Goal: Task Accomplishment & Management: Use online tool/utility

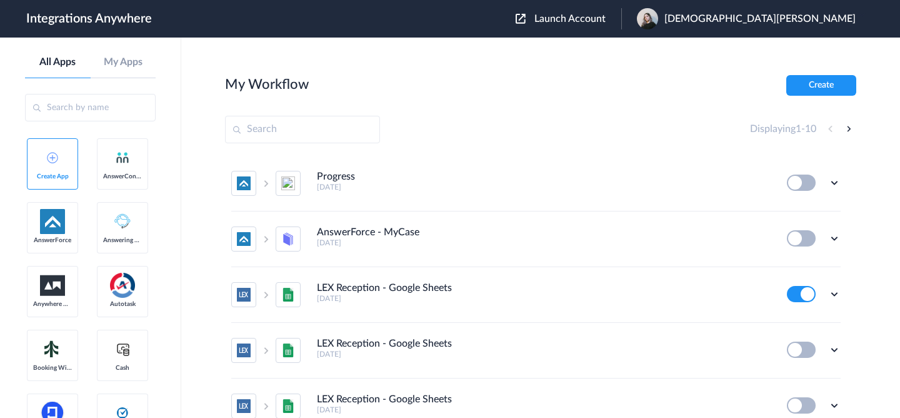
click at [606, 21] on span "Launch Account" at bounding box center [570, 19] width 71 height 10
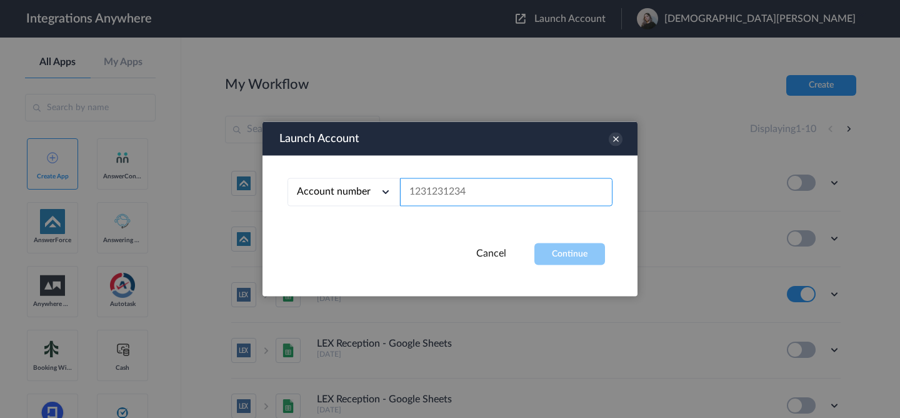
click at [509, 201] on input "text" at bounding box center [506, 192] width 213 height 28
paste input "2529669023"
type input "2529669023"
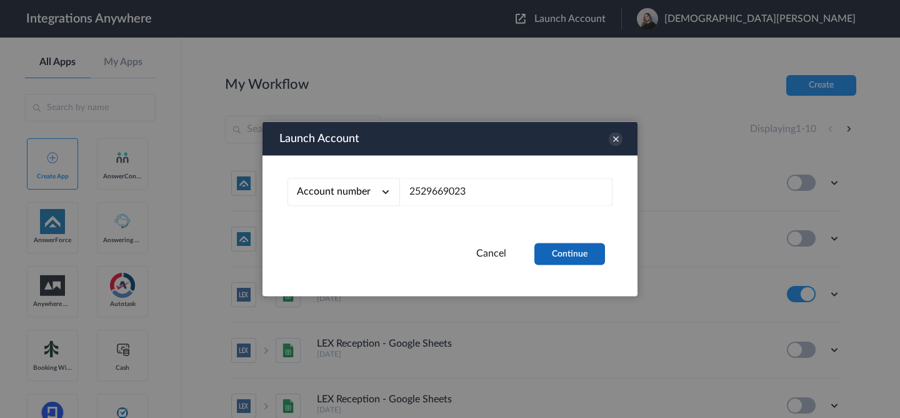
click at [555, 259] on button "Continue" at bounding box center [570, 254] width 71 height 22
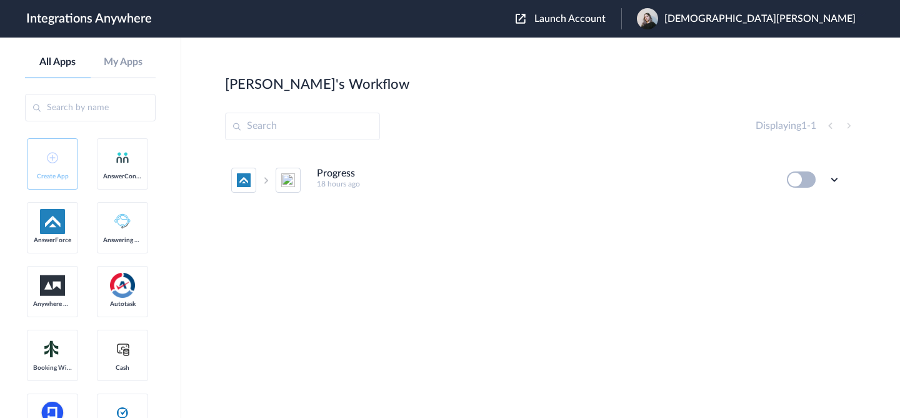
click at [342, 172] on h4 "Progress" at bounding box center [336, 174] width 38 height 12
click at [829, 178] on icon at bounding box center [834, 179] width 13 height 13
click at [806, 211] on li "Edit" at bounding box center [800, 208] width 81 height 23
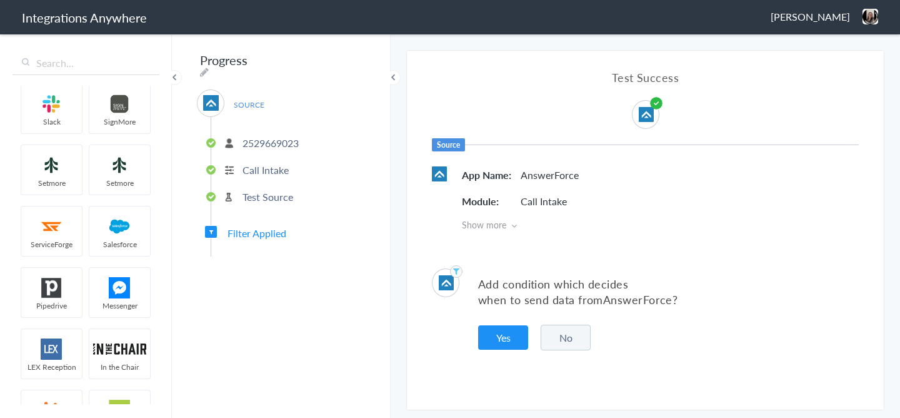
scroll to position [141, 0]
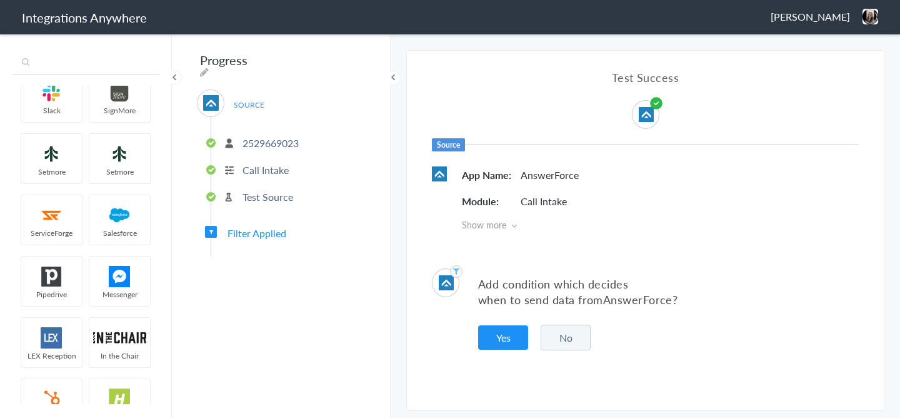
click at [76, 59] on input "text" at bounding box center [86, 63] width 147 height 24
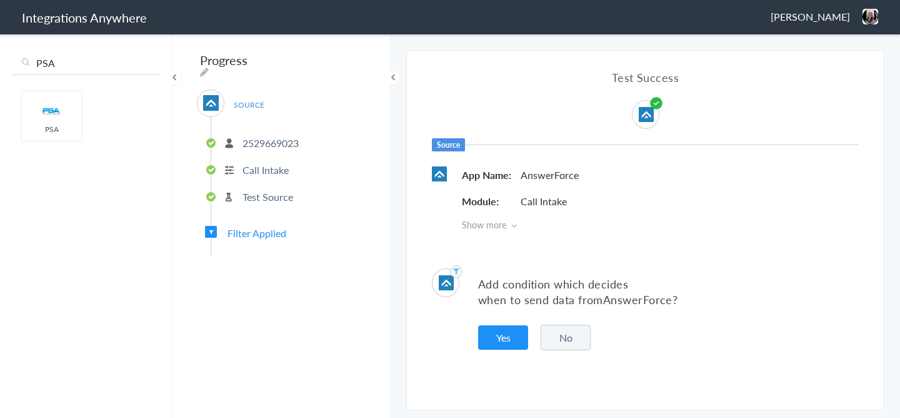
scroll to position [0, 0]
type input "PSA"
click at [60, 64] on input "PSA" at bounding box center [86, 63] width 147 height 24
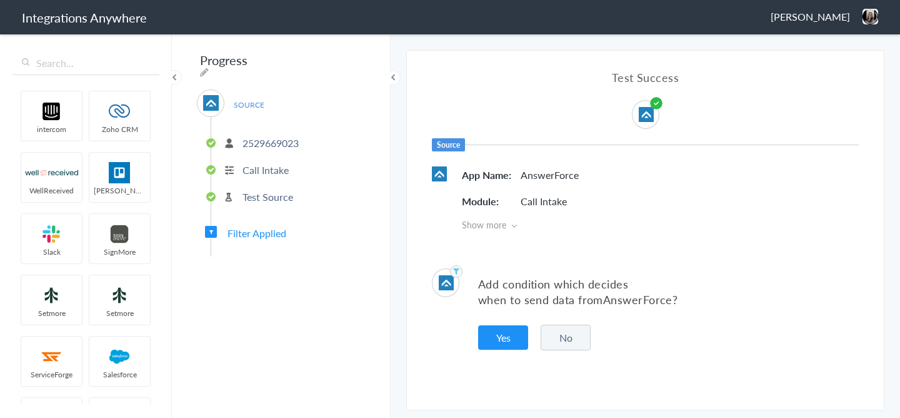
click at [573, 334] on button "No" at bounding box center [566, 337] width 50 height 26
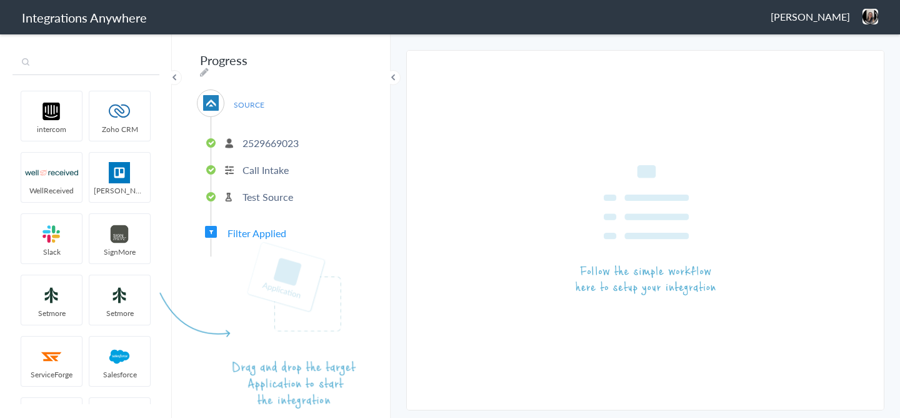
click at [77, 68] on input "text" at bounding box center [86, 63] width 147 height 24
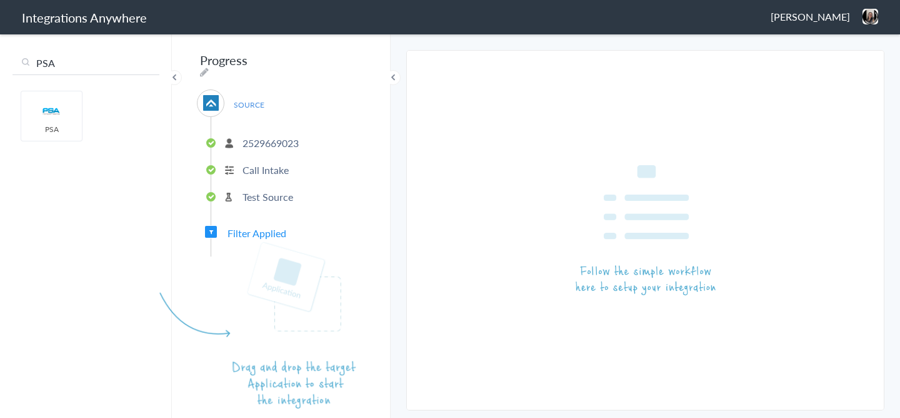
type input "PSA"
click at [72, 68] on input "PSA" at bounding box center [86, 63] width 147 height 24
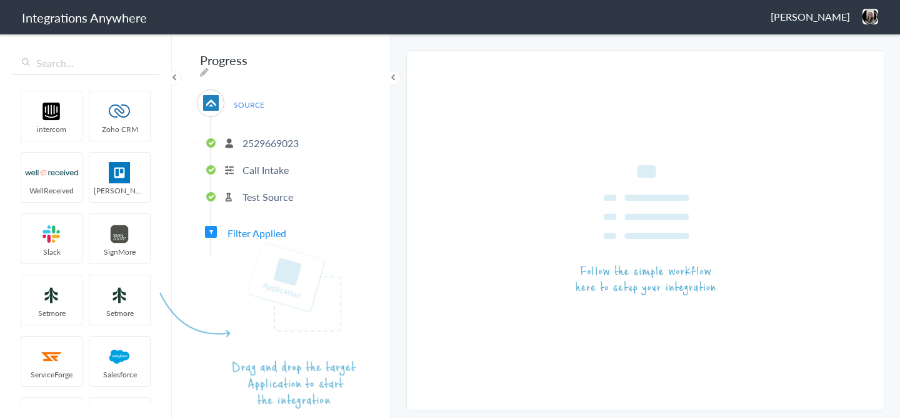
drag, startPoint x: 62, startPoint y: 124, endPoint x: 296, endPoint y: 356, distance: 329.8
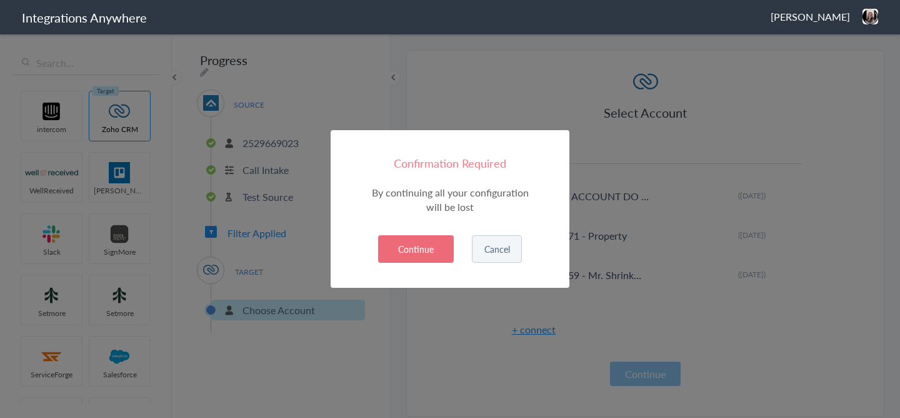
click at [443, 239] on button "Continue" at bounding box center [416, 249] width 76 height 28
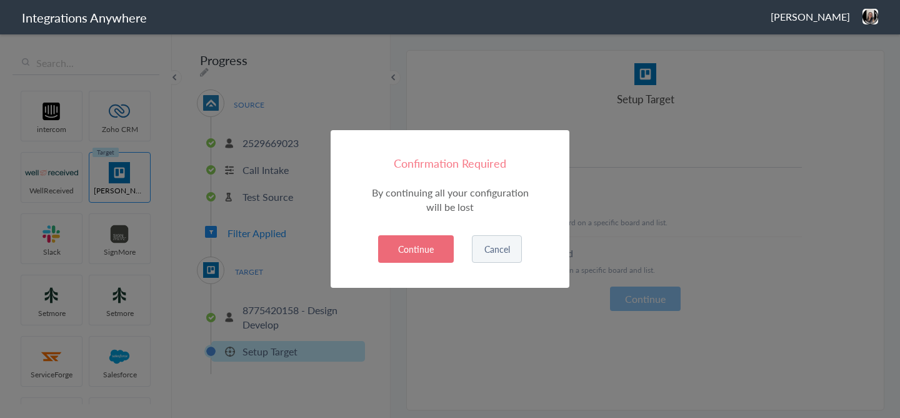
click at [491, 246] on button "Cancel" at bounding box center [497, 249] width 50 height 28
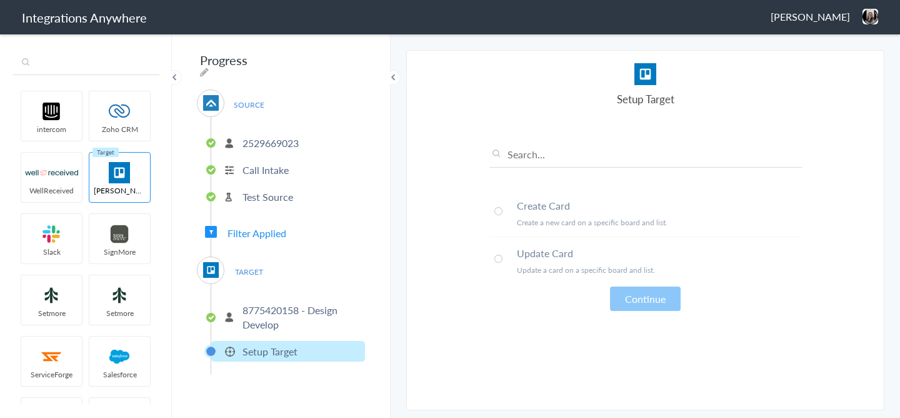
click at [89, 67] on input "text" at bounding box center [86, 63] width 147 height 24
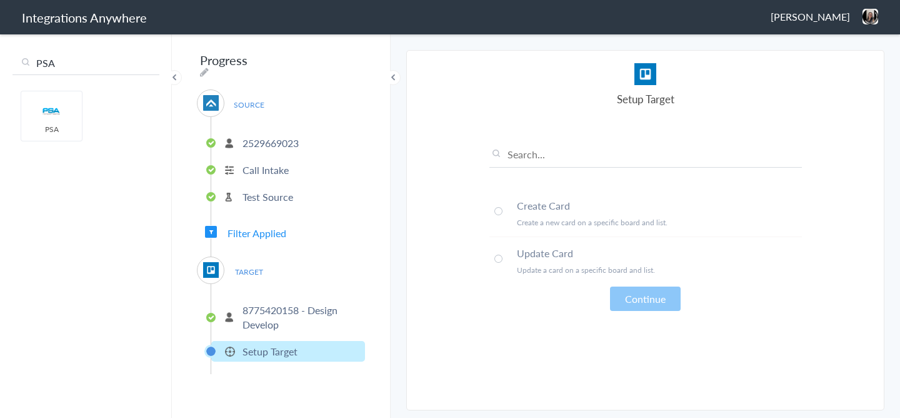
type input "PSA"
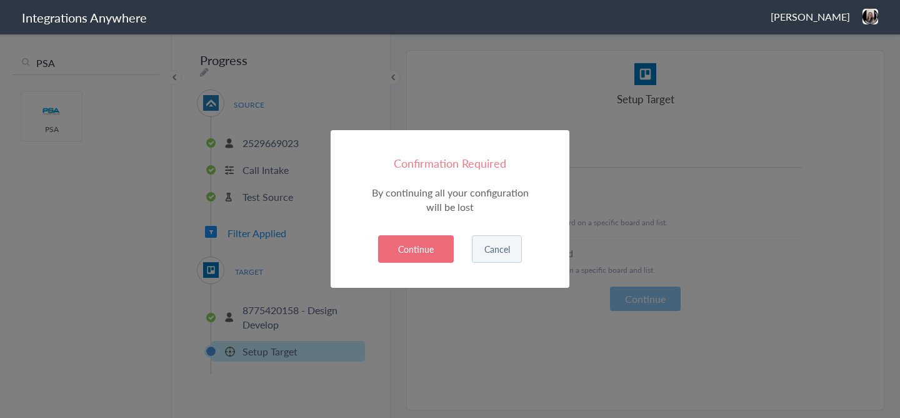
click at [437, 244] on button "Continue" at bounding box center [416, 249] width 76 height 28
click at [423, 246] on button "Continue" at bounding box center [416, 249] width 76 height 28
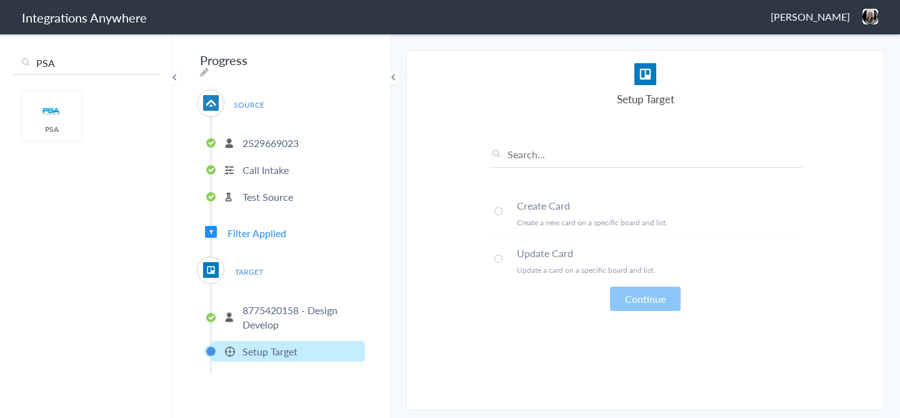
click at [209, 262] on img at bounding box center [211, 270] width 16 height 16
click at [63, 61] on input "PSA" at bounding box center [86, 63] width 147 height 24
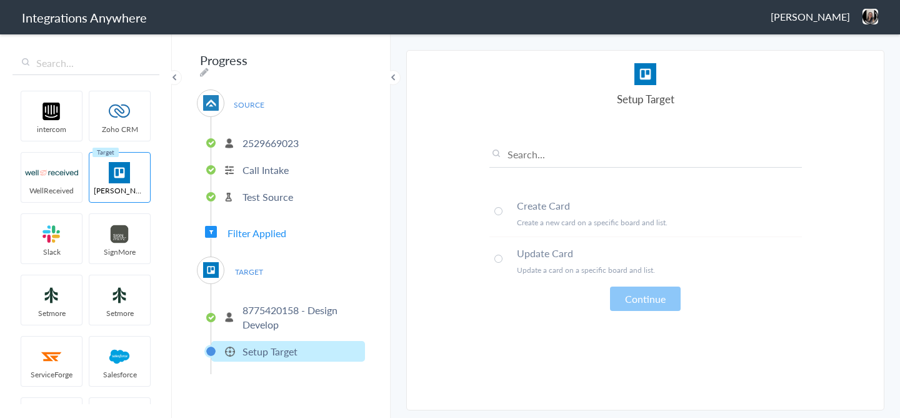
click at [213, 266] on img at bounding box center [211, 270] width 16 height 16
click at [253, 268] on span "TARGET" at bounding box center [249, 271] width 48 height 17
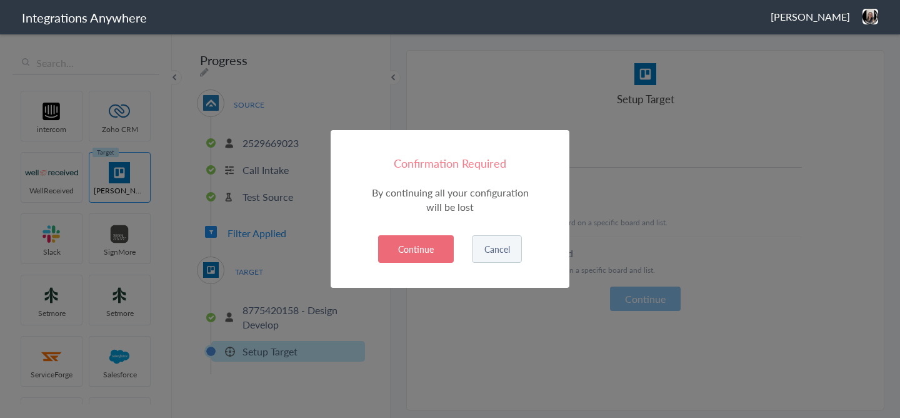
click at [433, 256] on button "Continue" at bounding box center [416, 249] width 76 height 28
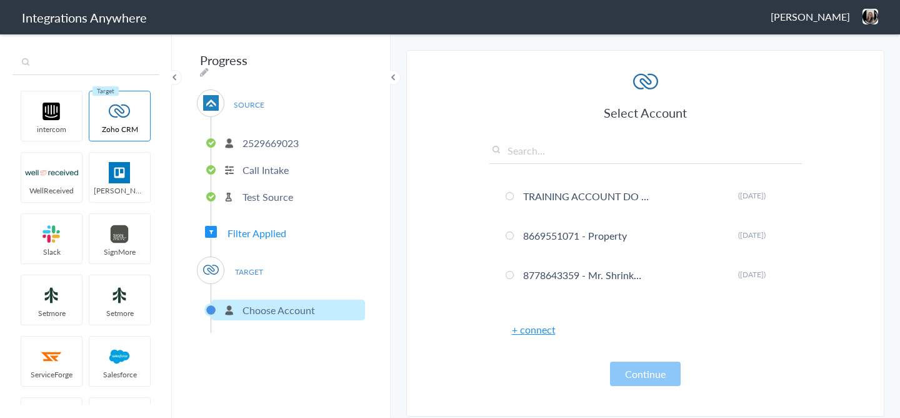
click at [88, 61] on input "text" at bounding box center [86, 63] width 147 height 24
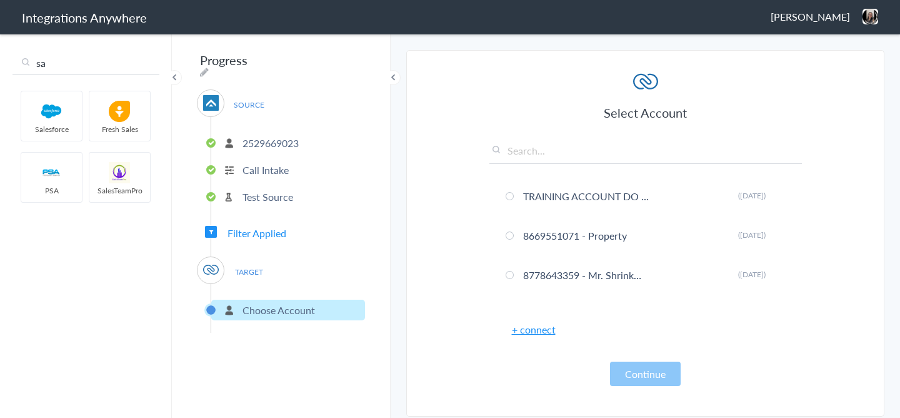
type input "sa"
click at [73, 69] on input "sa" at bounding box center [86, 63] width 147 height 24
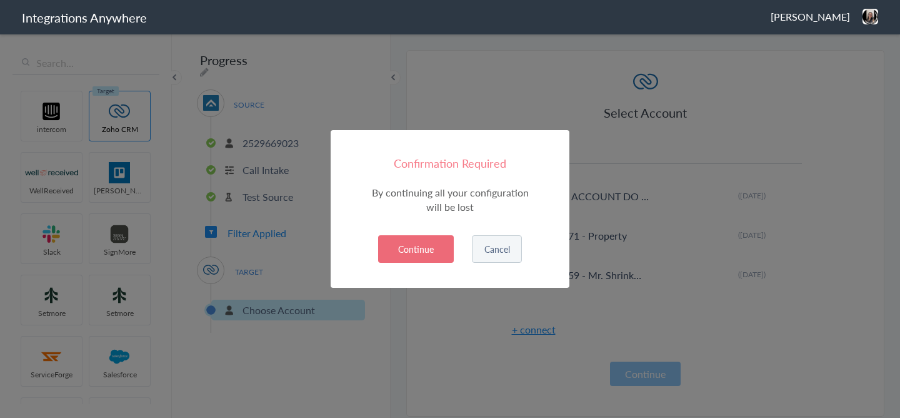
click at [429, 258] on button "Continue" at bounding box center [416, 249] width 76 height 28
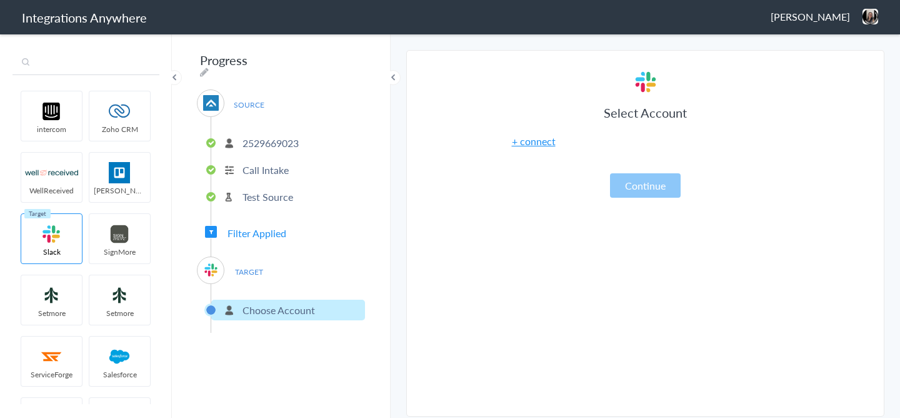
click at [74, 64] on input "text" at bounding box center [86, 63] width 147 height 24
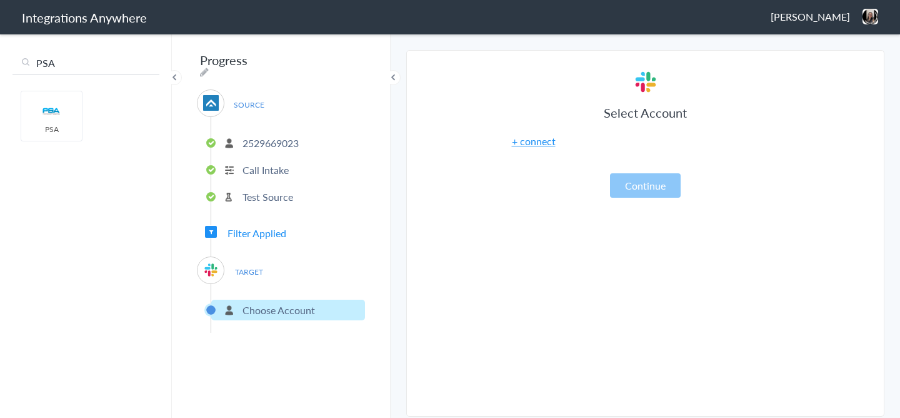
type input "PSA"
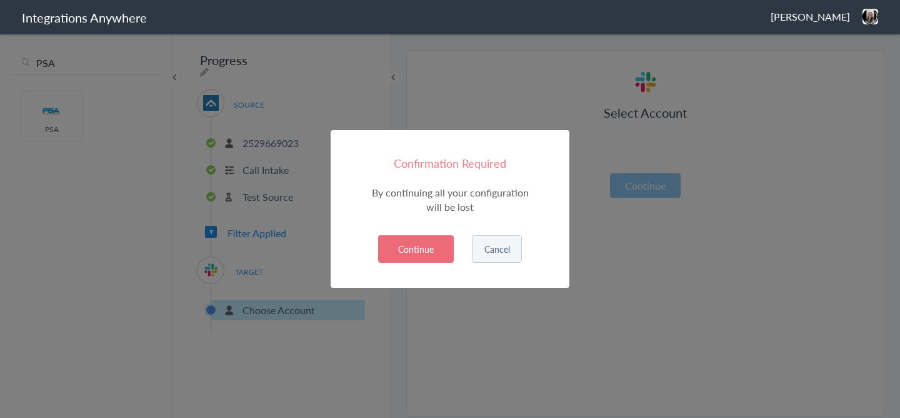
click at [429, 240] on button "Continue" at bounding box center [416, 249] width 76 height 28
click at [436, 249] on button "Continue" at bounding box center [416, 249] width 76 height 28
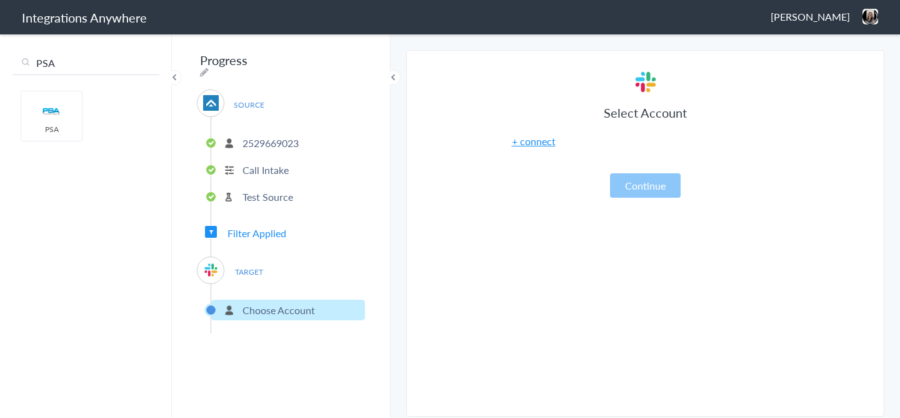
click at [247, 226] on span "Filter Applied" at bounding box center [257, 233] width 59 height 14
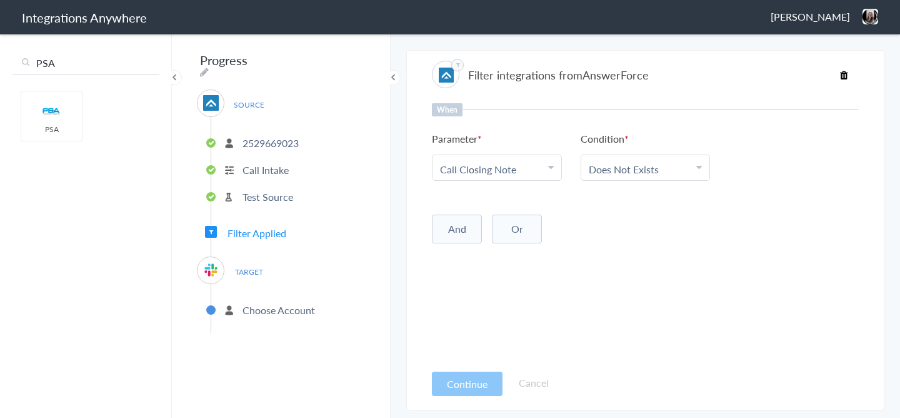
click at [271, 136] on p "2529669023" at bounding box center [271, 143] width 56 height 14
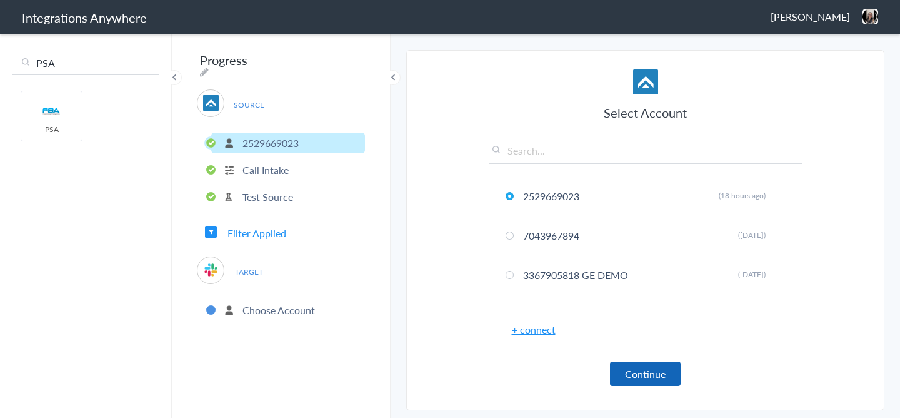
click at [644, 378] on button "Continue" at bounding box center [645, 373] width 71 height 24
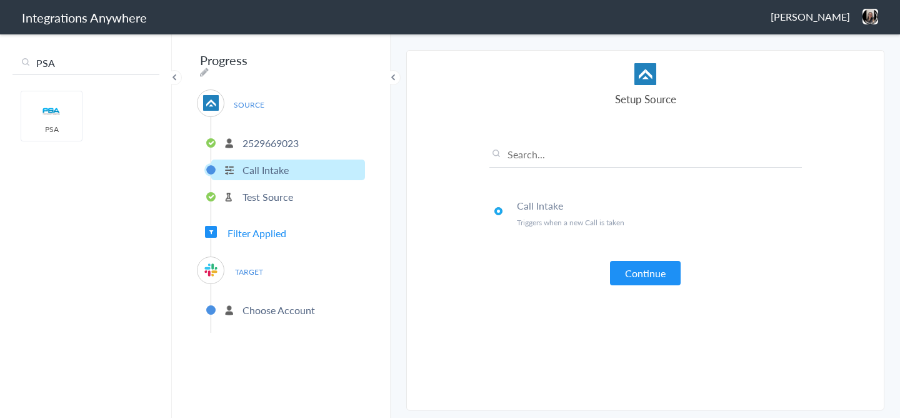
click at [635, 278] on button "Continue" at bounding box center [645, 273] width 71 height 24
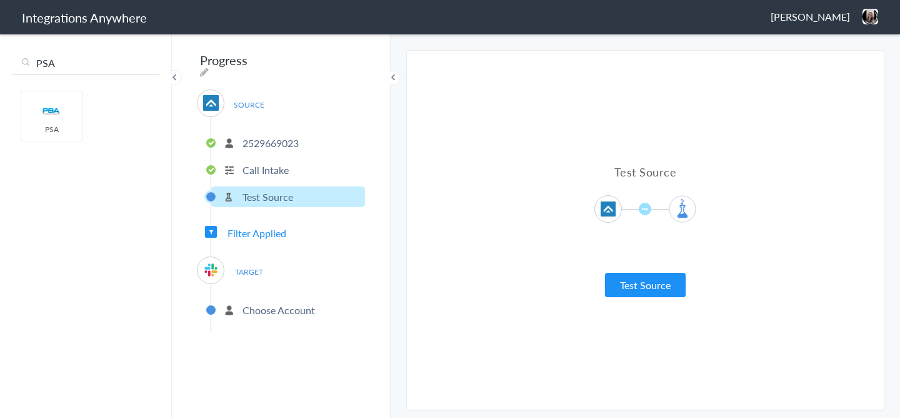
click at [635, 278] on button "Test Source" at bounding box center [645, 285] width 81 height 24
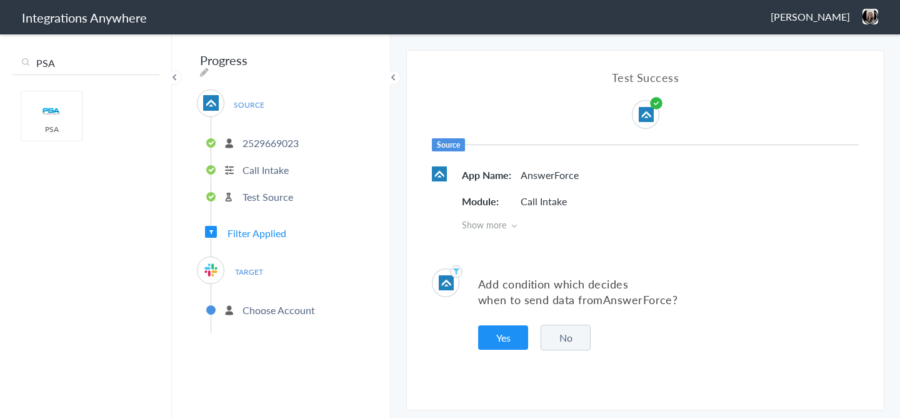
click at [566, 329] on button "No" at bounding box center [566, 337] width 50 height 26
